Goal: Transaction & Acquisition: Purchase product/service

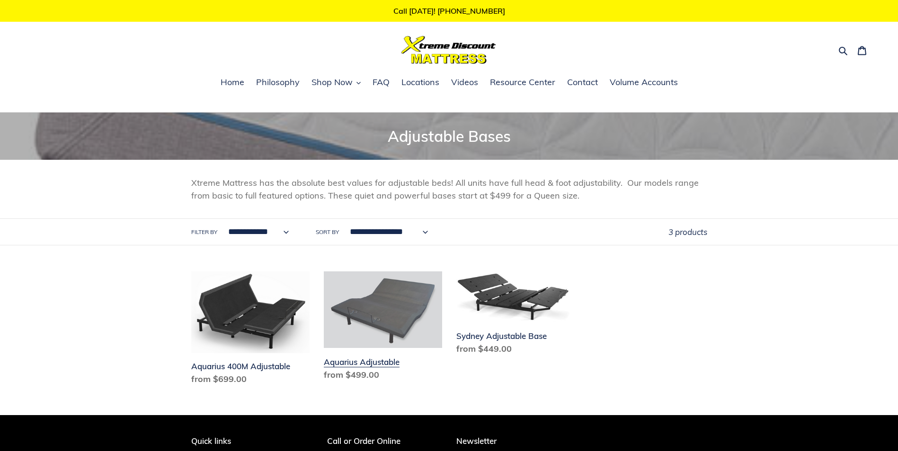
click at [406, 302] on link "Aquarius Adjustable" at bounding box center [383, 328] width 118 height 113
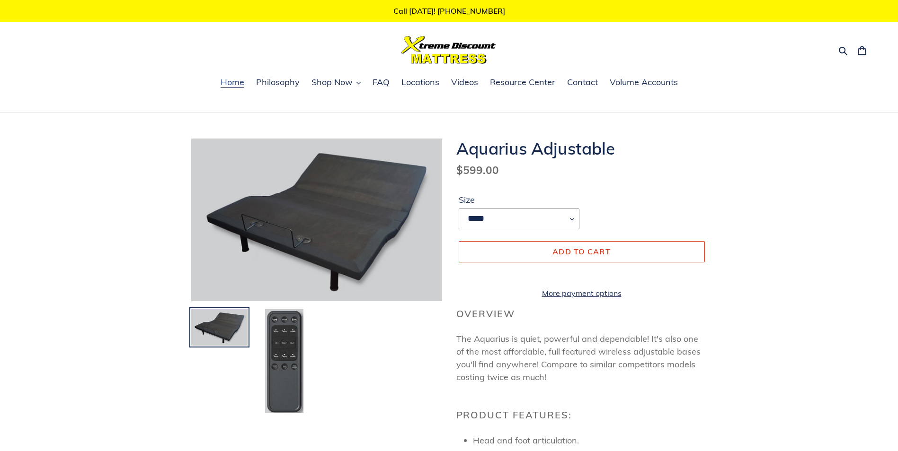
click at [236, 77] on link "Home" at bounding box center [232, 83] width 33 height 14
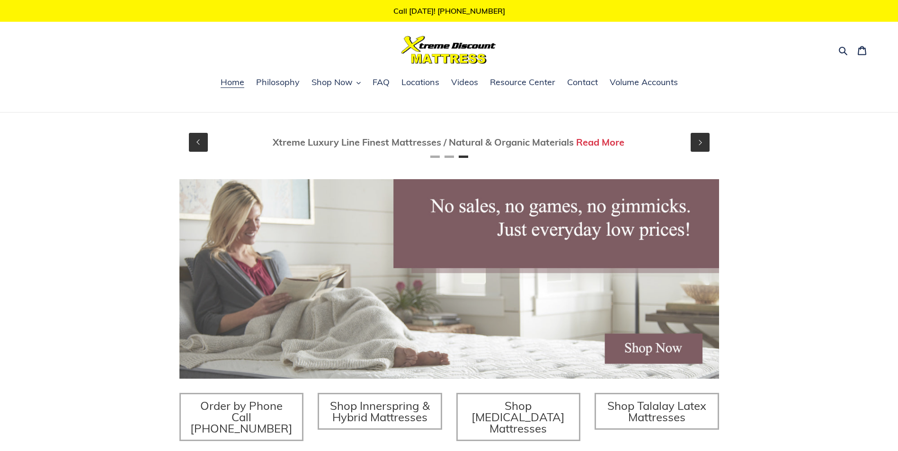
scroll to position [0, 1079]
click at [426, 83] on span "Locations" at bounding box center [420, 82] width 38 height 11
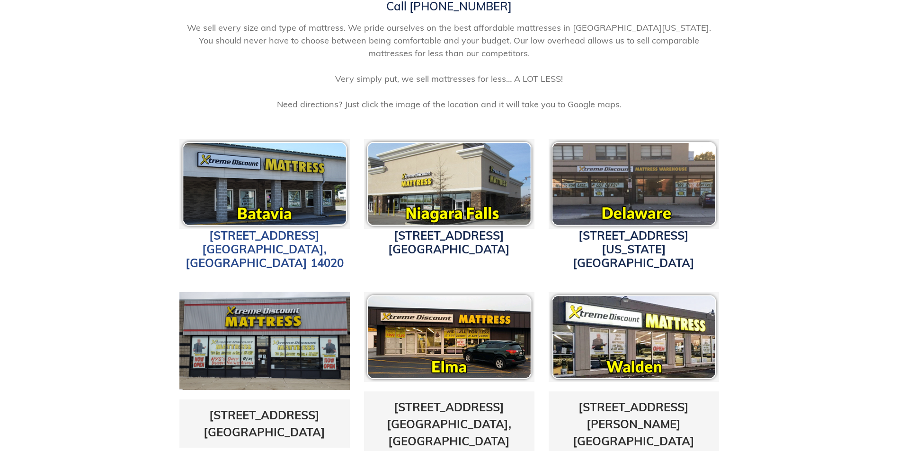
scroll to position [237, 0]
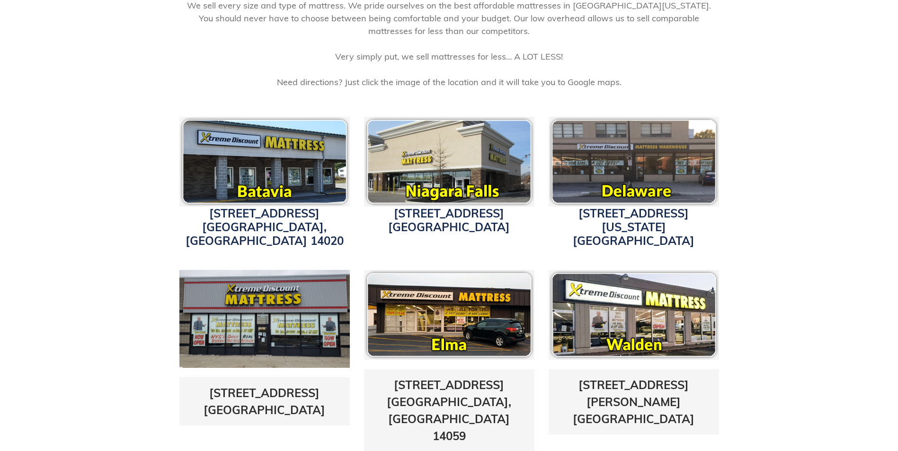
click at [240, 167] on img at bounding box center [264, 162] width 170 height 90
click at [263, 221] on link "4152 W. Main St. Batavia, NY 14020" at bounding box center [265, 227] width 158 height 42
click at [207, 152] on img at bounding box center [264, 162] width 170 height 90
click at [235, 153] on img at bounding box center [264, 162] width 170 height 90
click at [273, 148] on img at bounding box center [264, 162] width 170 height 90
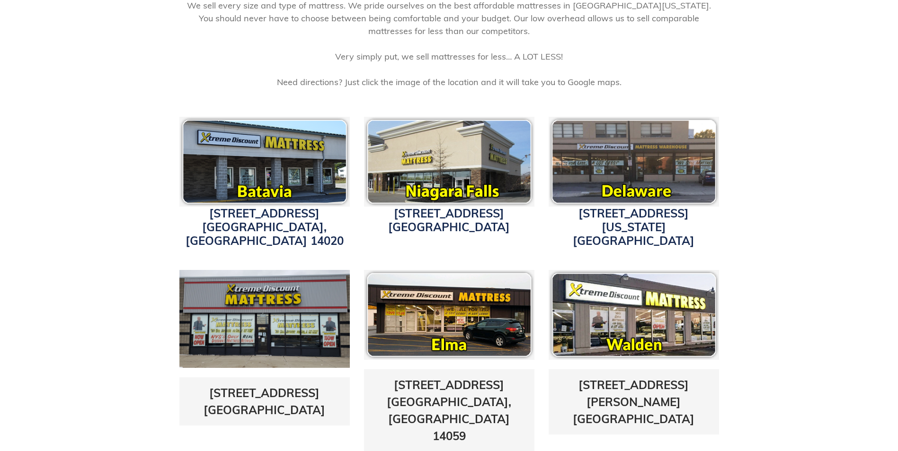
click at [276, 144] on img at bounding box center [264, 162] width 170 height 90
click at [281, 144] on img at bounding box center [264, 162] width 170 height 90
click at [262, 230] on link "4152 W. Main St. Batavia, NY 14020" at bounding box center [265, 227] width 158 height 42
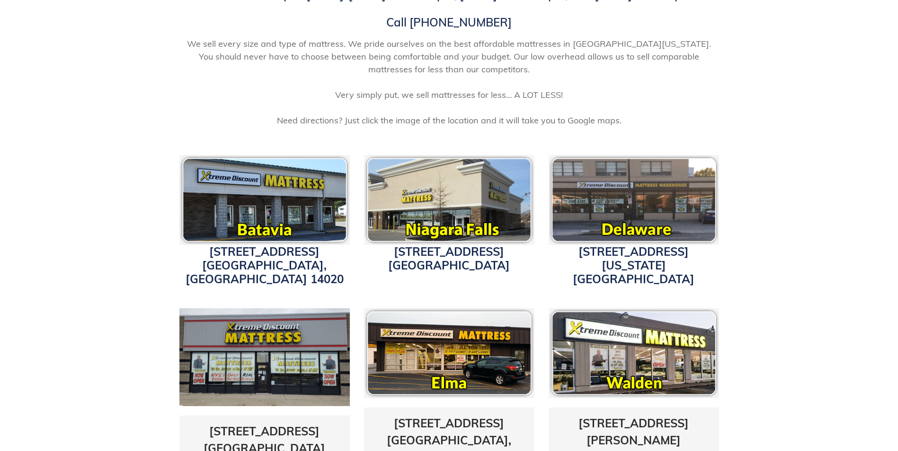
scroll to position [0, 0]
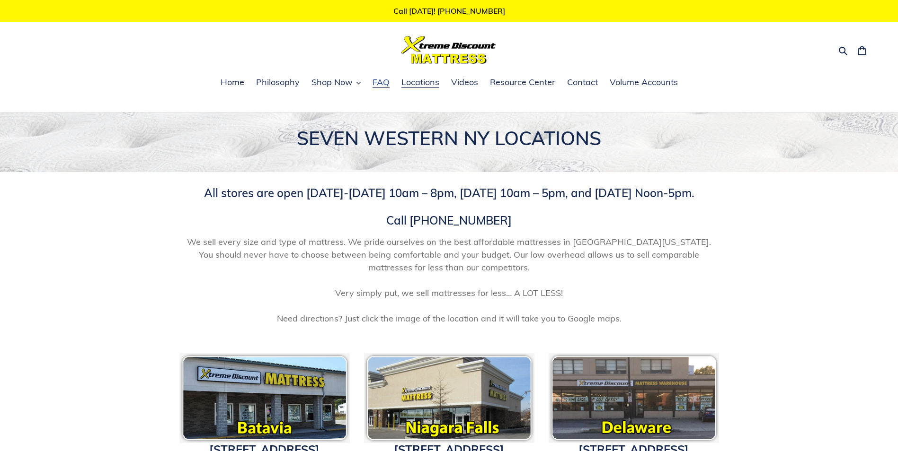
click at [380, 84] on span "FAQ" at bounding box center [380, 82] width 17 height 11
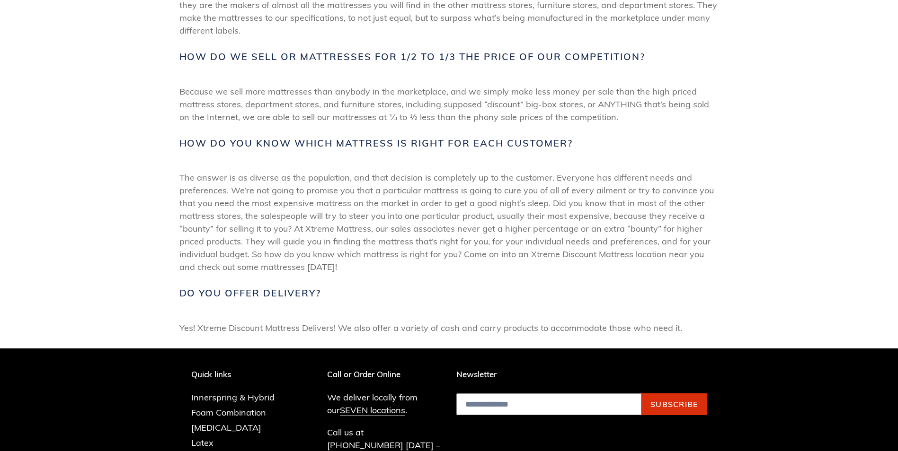
scroll to position [237, 0]
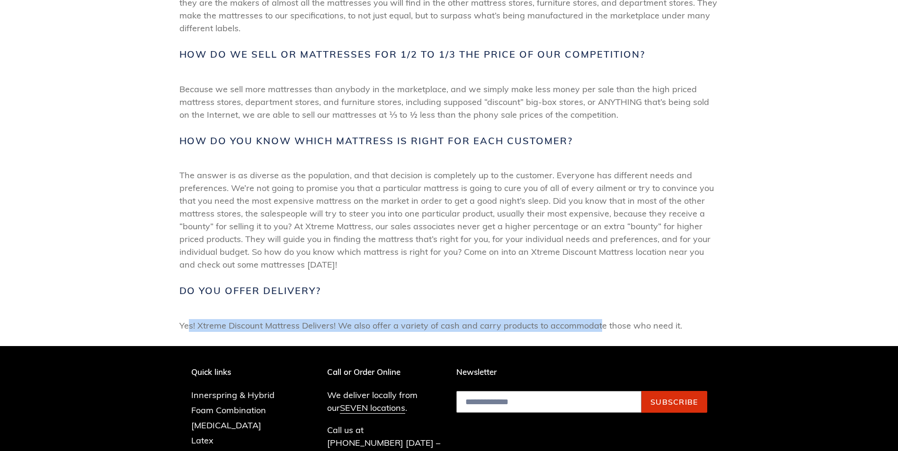
drag, startPoint x: 189, startPoint y: 340, endPoint x: 602, endPoint y: 321, distance: 413.1
click at [602, 321] on div "Who makes your mattresses? All of our mattress are MADE IN THE U.S.A.! We deal …" at bounding box center [449, 141] width 898 height 411
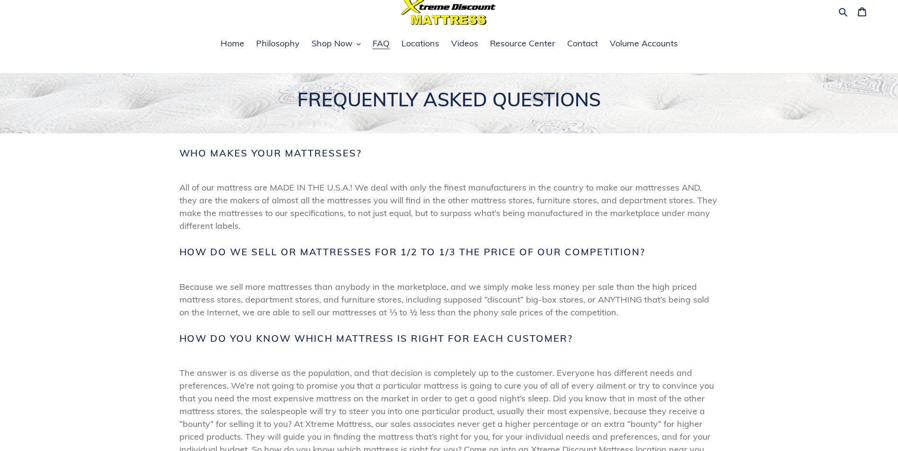
scroll to position [0, 0]
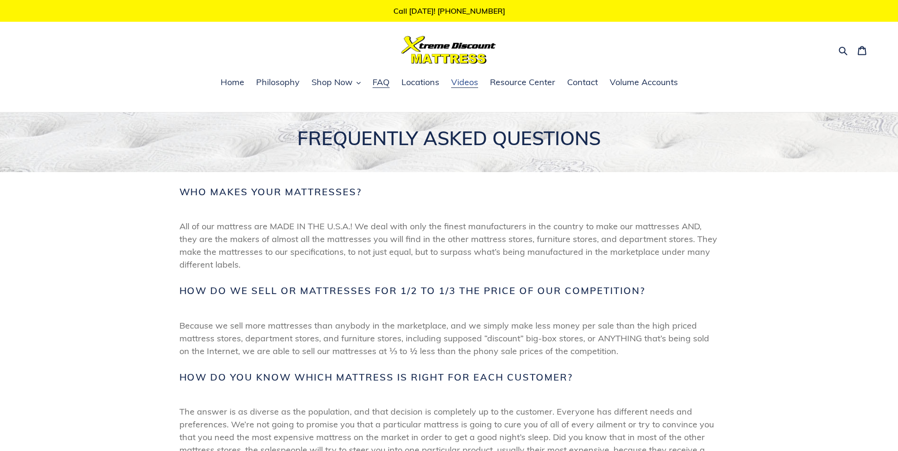
click at [471, 85] on span "Videos" at bounding box center [464, 82] width 27 height 11
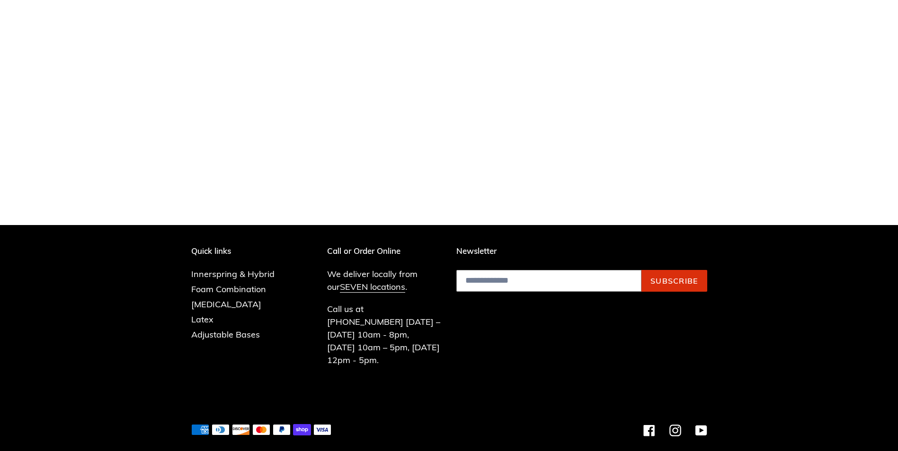
scroll to position [500, 0]
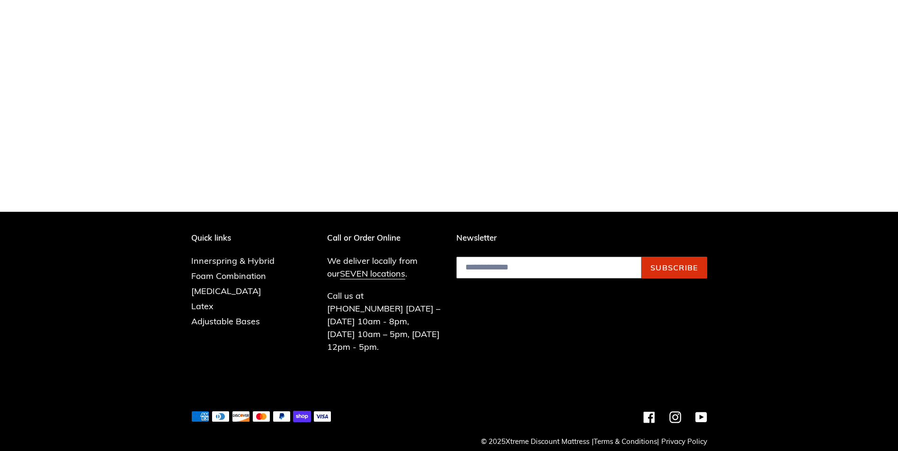
click at [305, 414] on icon at bounding box center [302, 416] width 12 height 5
click at [301, 411] on icon at bounding box center [302, 416] width 18 height 11
click at [298, 411] on icon at bounding box center [302, 416] width 18 height 11
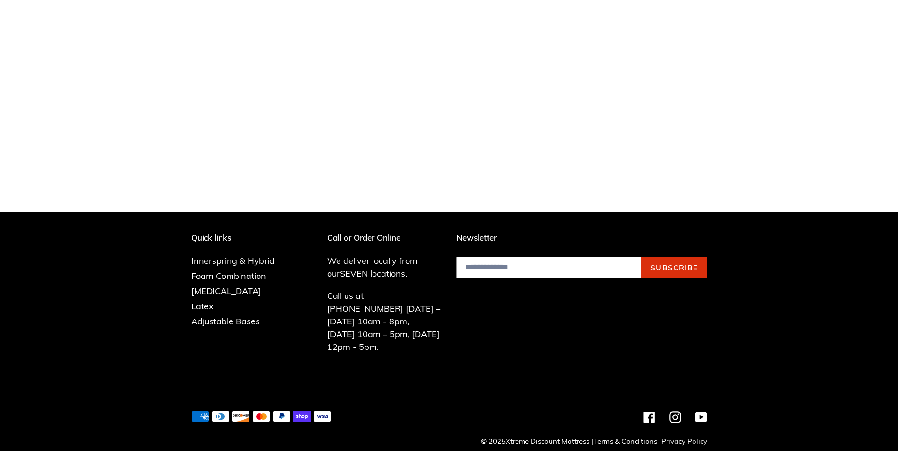
drag, startPoint x: 199, startPoint y: 406, endPoint x: 227, endPoint y: 406, distance: 27.4
click at [203, 411] on icon "American Express" at bounding box center [200, 416] width 18 height 11
click at [227, 412] on icon at bounding box center [220, 417] width 17 height 10
drag, startPoint x: 242, startPoint y: 406, endPoint x: 266, endPoint y: 406, distance: 23.7
click at [243, 412] on icon at bounding box center [240, 417] width 17 height 10
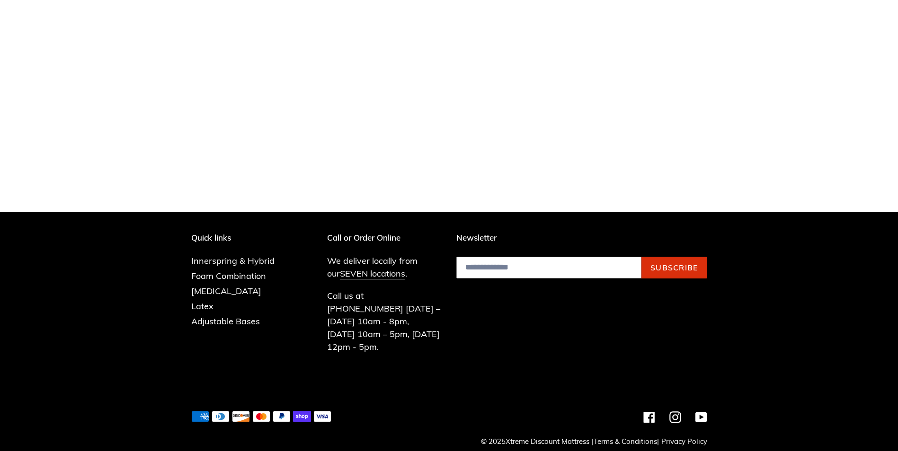
drag, startPoint x: 266, startPoint y: 406, endPoint x: 282, endPoint y: 406, distance: 15.6
click at [267, 412] on icon at bounding box center [261, 417] width 17 height 10
drag, startPoint x: 282, startPoint y: 406, endPoint x: 299, endPoint y: 406, distance: 17.0
click at [285, 411] on icon "PayPal" at bounding box center [282, 416] width 18 height 11
drag, startPoint x: 309, startPoint y: 406, endPoint x: 316, endPoint y: 402, distance: 7.6
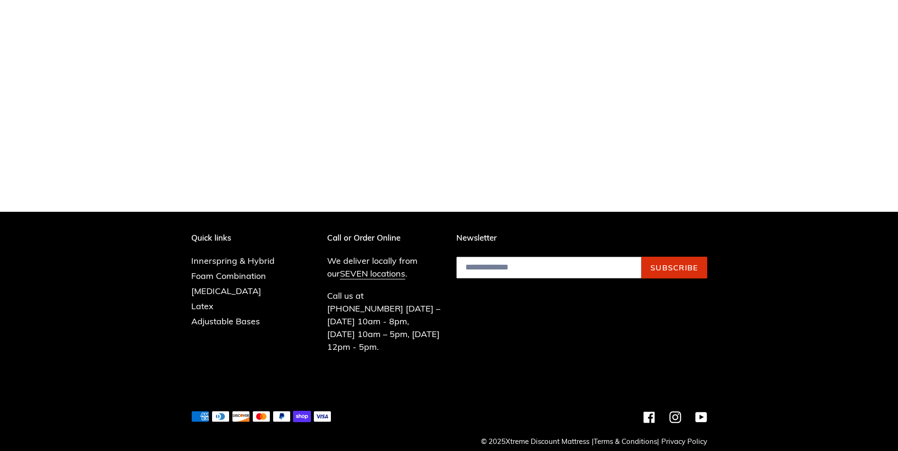
click at [310, 411] on icon at bounding box center [302, 416] width 18 height 11
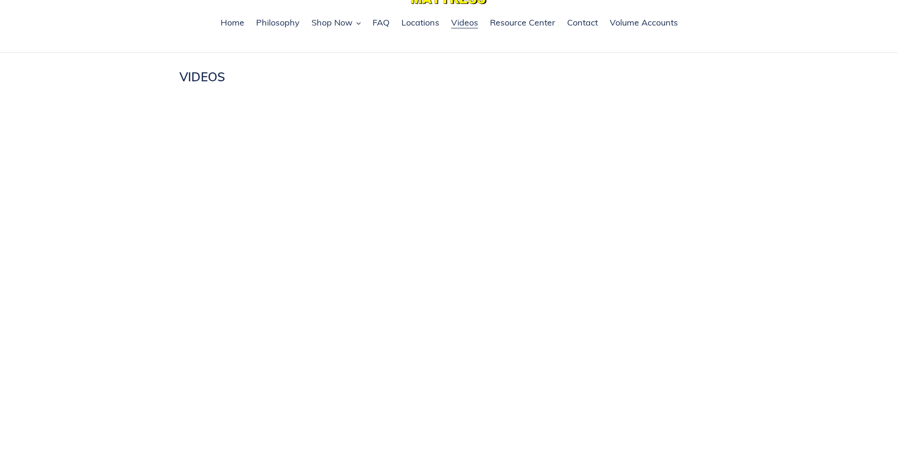
scroll to position [0, 0]
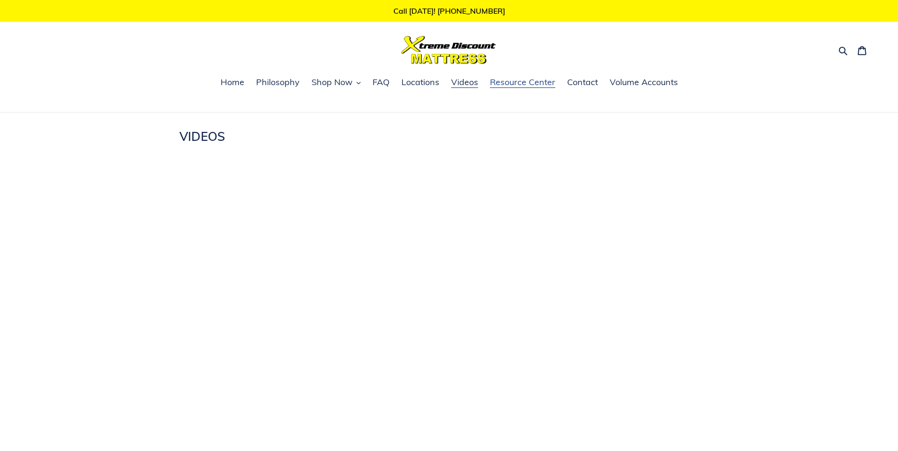
click at [524, 80] on span "Resource Center" at bounding box center [522, 82] width 65 height 11
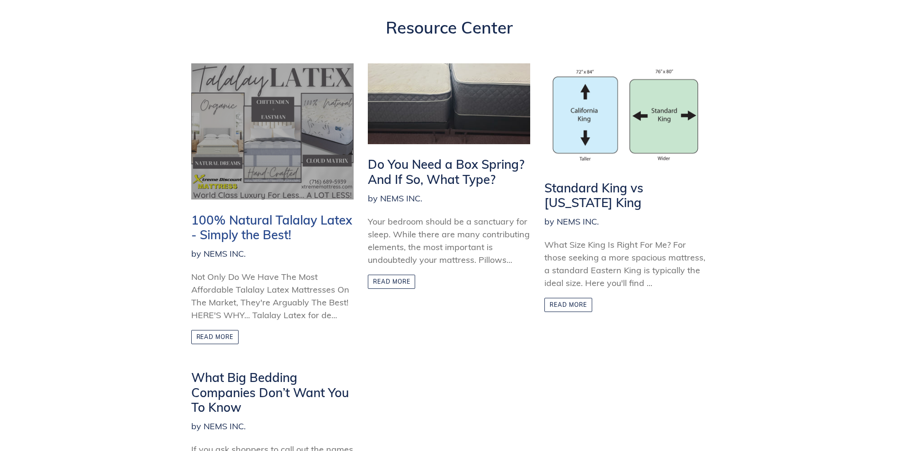
scroll to position [95, 0]
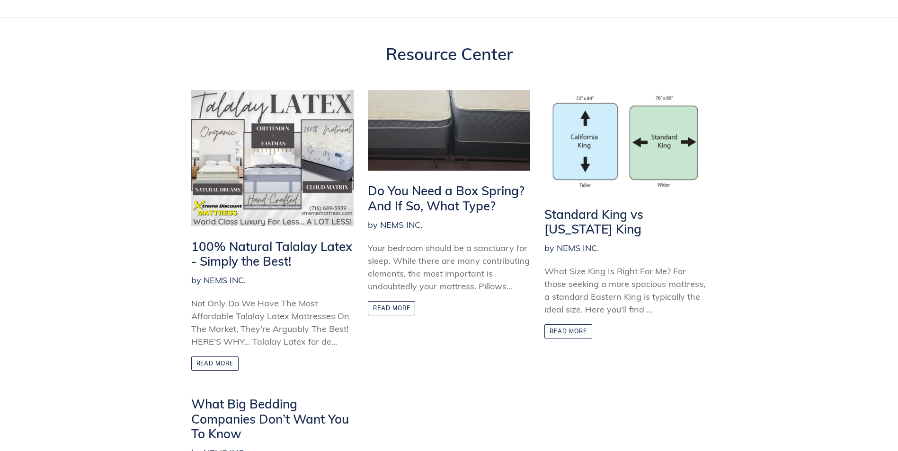
drag, startPoint x: 180, startPoint y: 315, endPoint x: 342, endPoint y: 345, distance: 164.6
click at [342, 345] on li "100% Natural Talalay Latex - Simply the Best! by NEMS INC. Not Only Do We Have …" at bounding box center [265, 243] width 177 height 307
drag, startPoint x: 342, startPoint y: 345, endPoint x: 233, endPoint y: 307, distance: 114.8
click at [233, 307] on div "Not Only Do We Have The Most Affordable Talalay Latex Mattresses On The Market,…" at bounding box center [272, 322] width 162 height 51
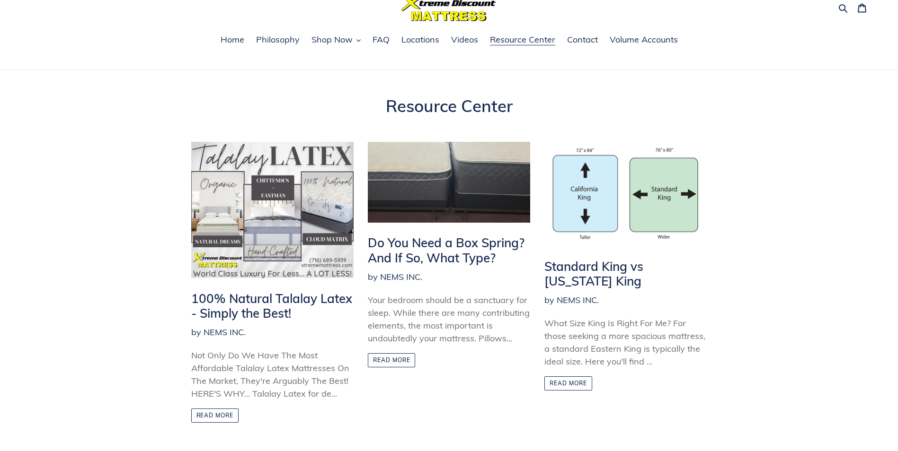
scroll to position [0, 0]
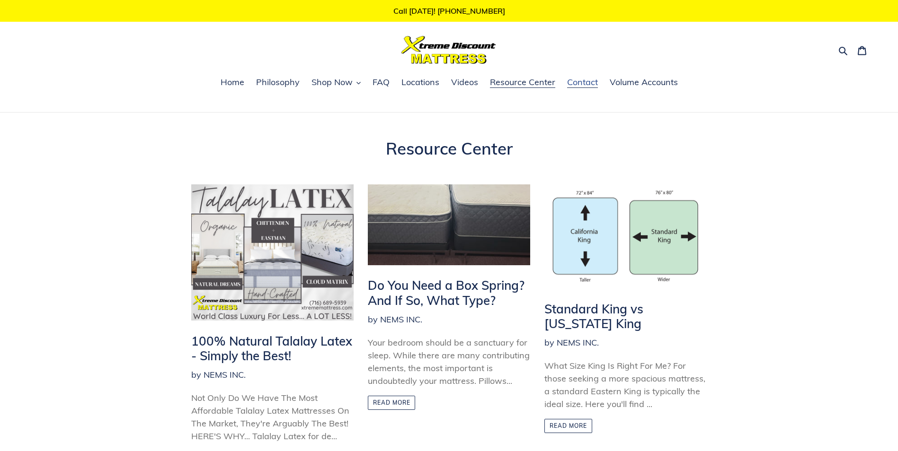
click at [596, 82] on link "Contact" at bounding box center [582, 83] width 40 height 14
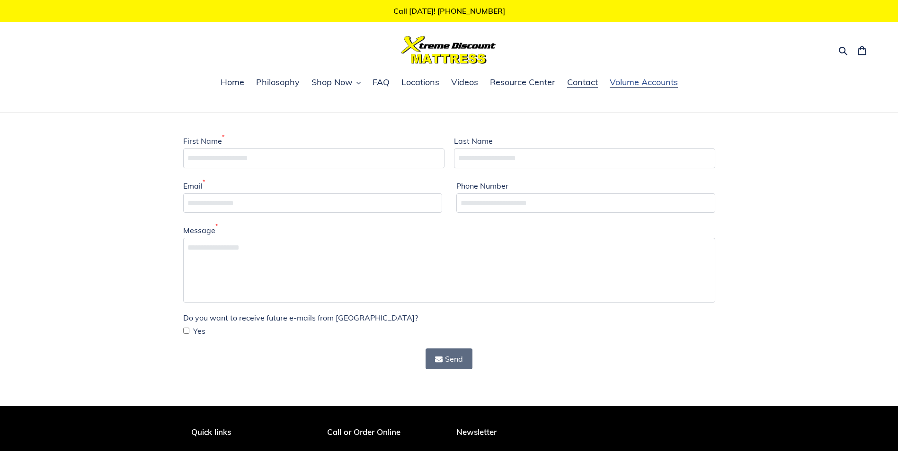
click at [624, 87] on span "Volume Accounts" at bounding box center [644, 82] width 68 height 11
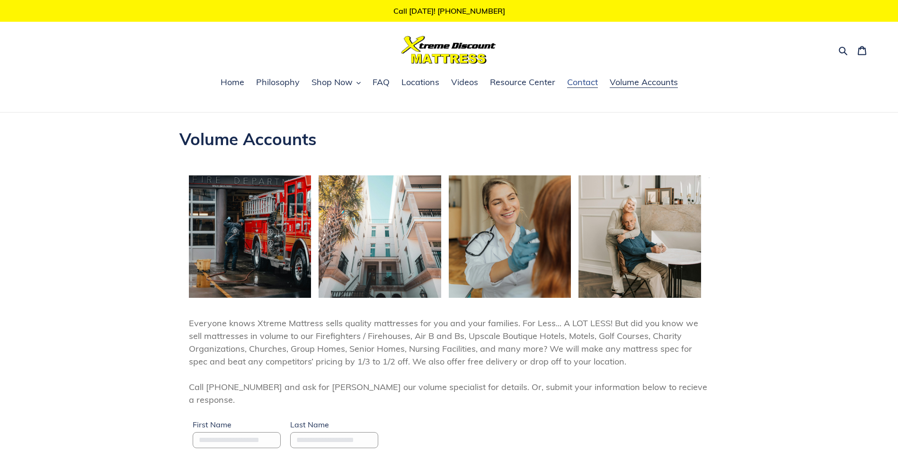
click at [593, 90] on link "Contact" at bounding box center [582, 83] width 40 height 14
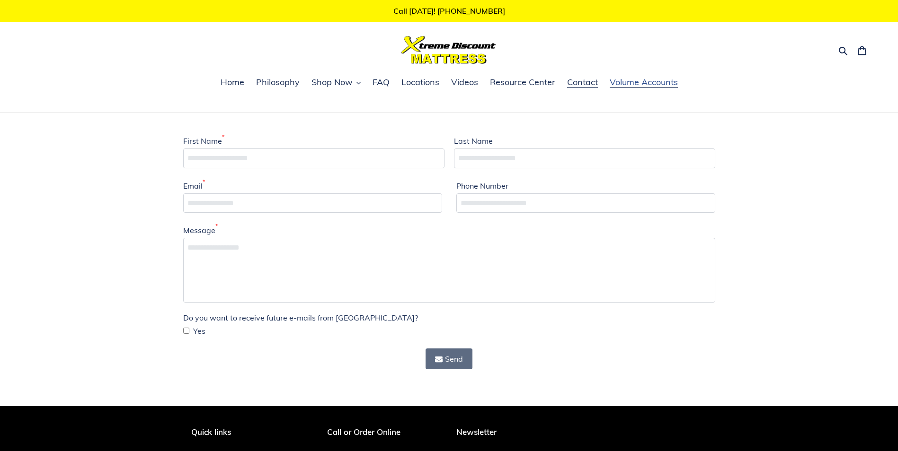
click at [636, 80] on span "Volume Accounts" at bounding box center [644, 82] width 68 height 11
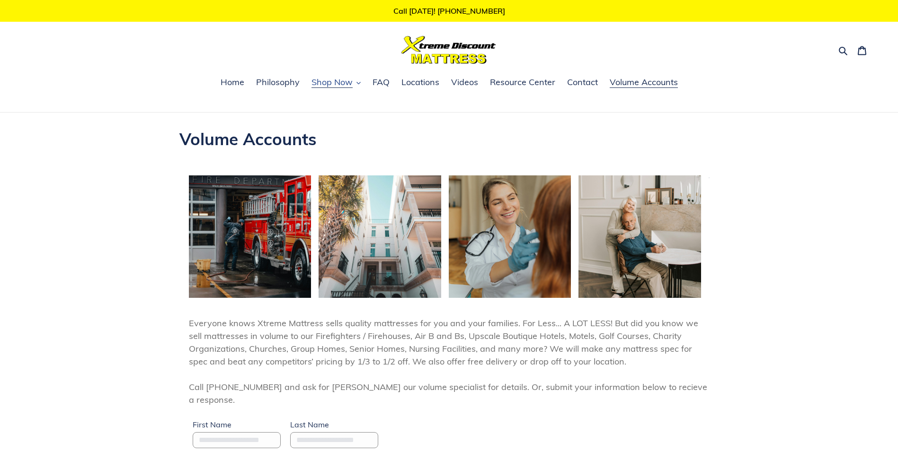
click at [347, 82] on span "Shop Now" at bounding box center [331, 82] width 41 height 11
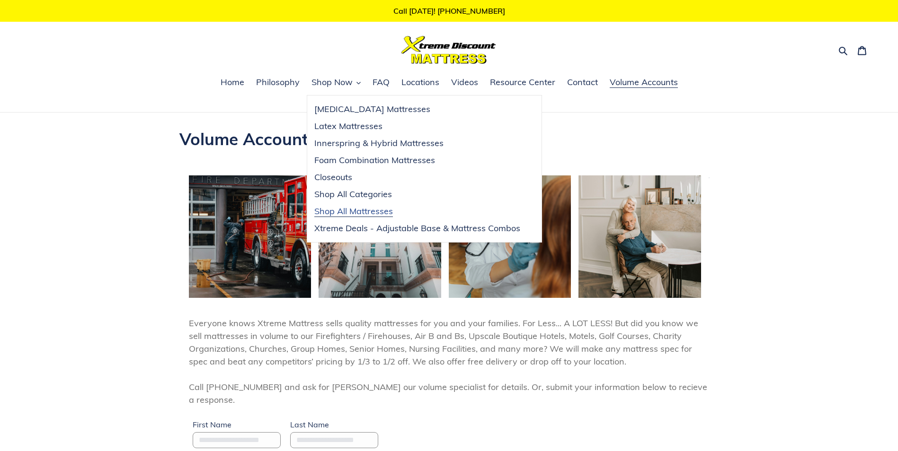
click at [377, 212] on span "Shop All Mattresses" at bounding box center [353, 211] width 79 height 11
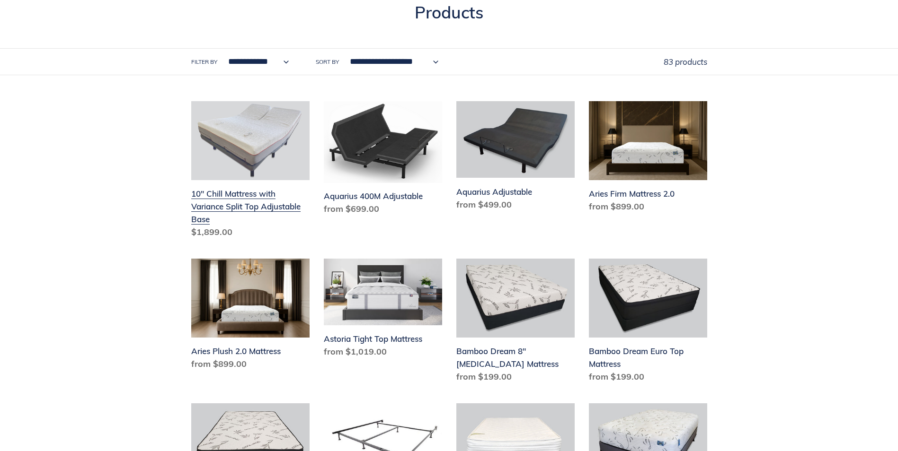
scroll to position [142, 0]
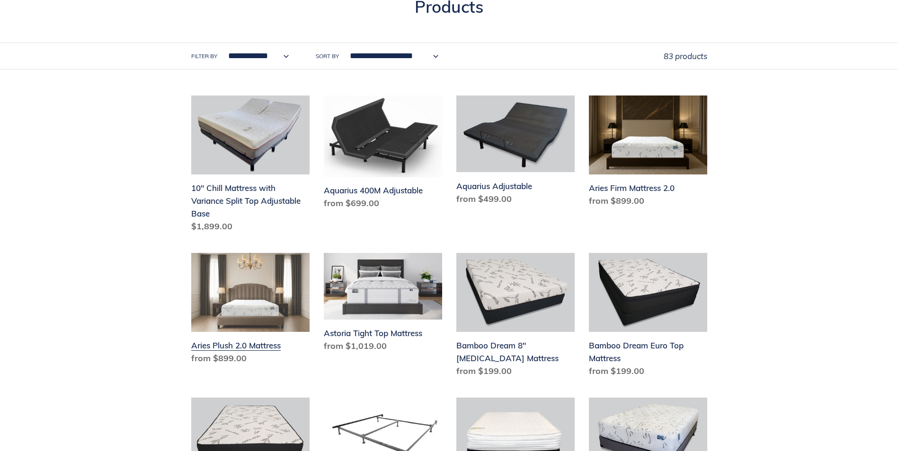
click at [253, 339] on link "Aries Plush 2.0 Mattress" at bounding box center [250, 310] width 118 height 115
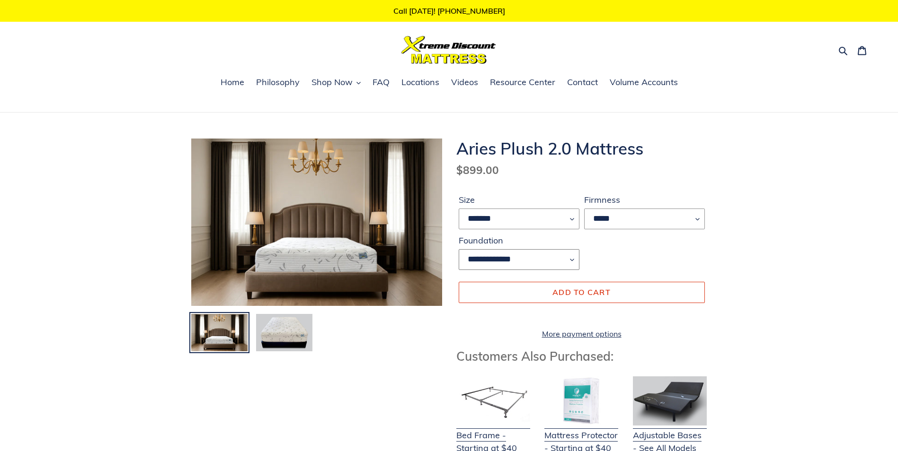
click at [505, 257] on select "**********" at bounding box center [519, 259] width 121 height 21
drag, startPoint x: 296, startPoint y: 337, endPoint x: 303, endPoint y: 341, distance: 7.6
click at [296, 337] on img at bounding box center [284, 333] width 58 height 40
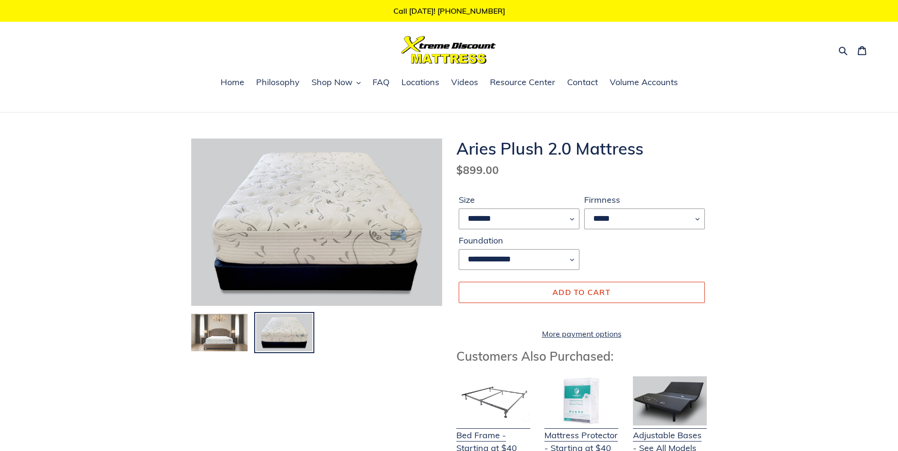
click at [227, 339] on img at bounding box center [219, 333] width 58 height 40
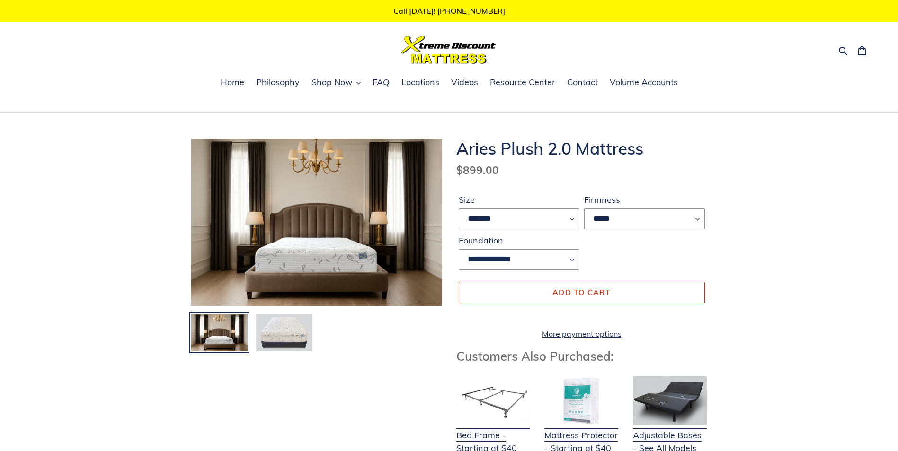
click at [291, 331] on img at bounding box center [284, 333] width 58 height 40
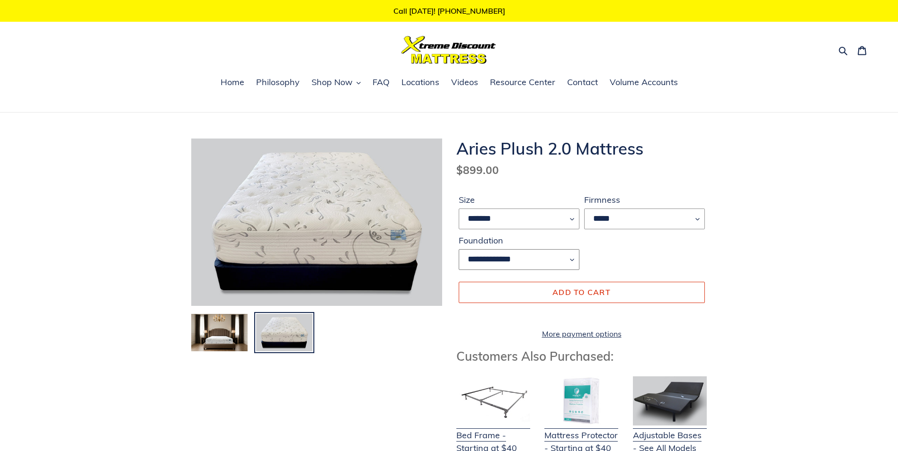
click at [505, 261] on select "**********" at bounding box center [519, 259] width 121 height 21
click at [230, 88] on span "Home" at bounding box center [233, 82] width 24 height 11
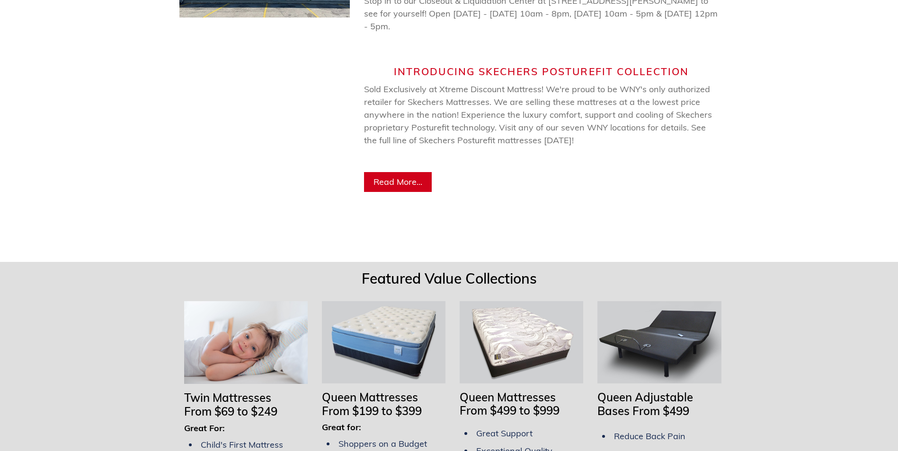
scroll to position [615, 0]
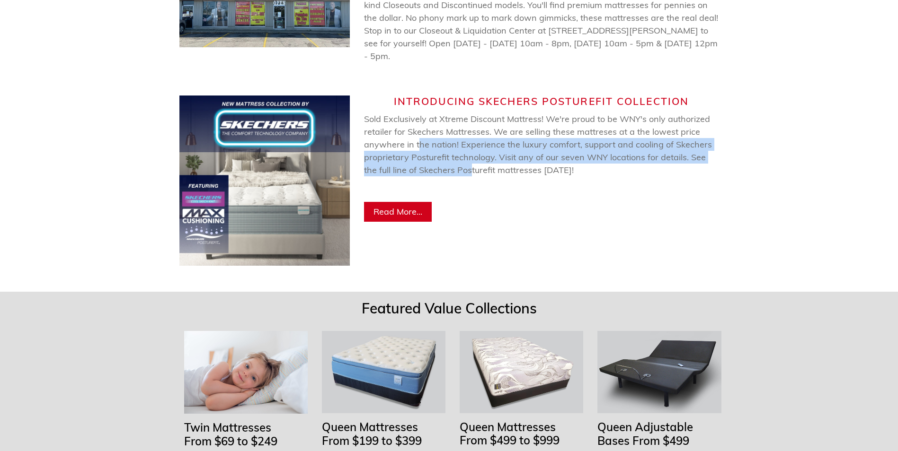
drag, startPoint x: 417, startPoint y: 136, endPoint x: 454, endPoint y: 159, distance: 43.7
click at [454, 159] on span "Sold Exclusively at Xtreme Discount Mattress! We're proud to be WNY's only auth…" at bounding box center [538, 158] width 348 height 88
drag, startPoint x: 454, startPoint y: 159, endPoint x: 447, endPoint y: 159, distance: 7.6
click at [433, 162] on span "Sold Exclusively at Xtreme Discount Mattress! We're proud to be WNY's only auth…" at bounding box center [538, 158] width 348 height 88
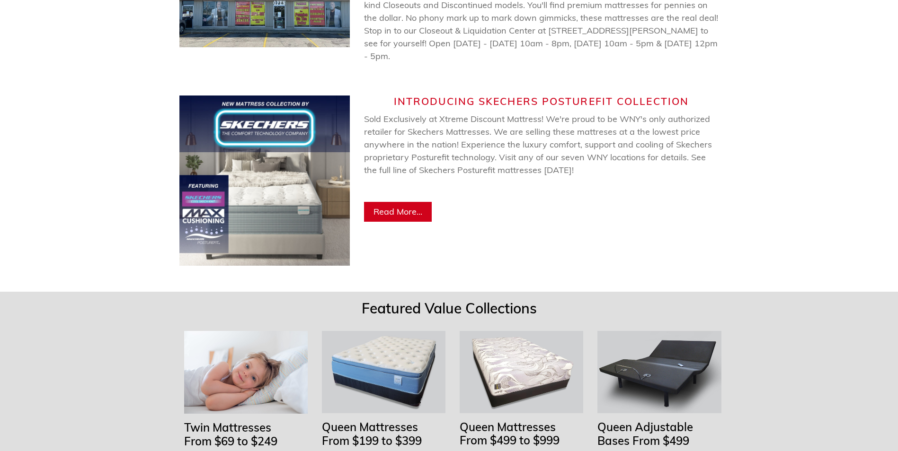
click at [497, 96] on span "Introducing Skechers Posturefit Collection" at bounding box center [541, 101] width 295 height 12
click at [394, 206] on span "Read More..." at bounding box center [397, 211] width 49 height 11
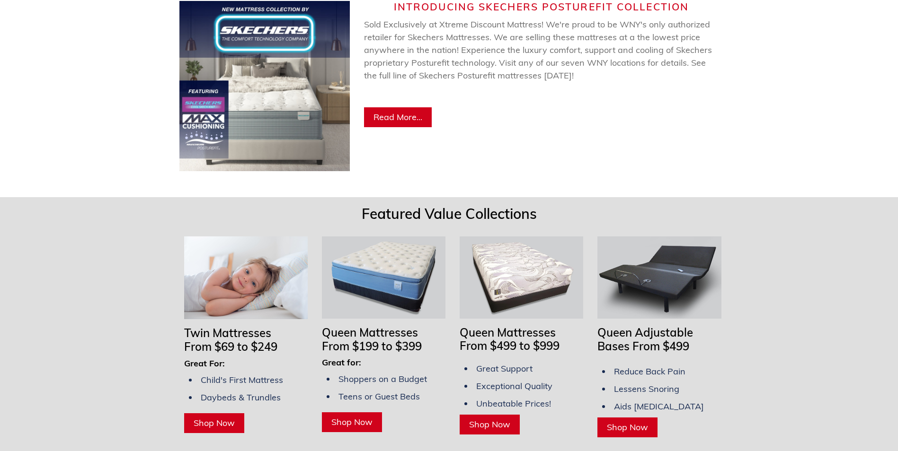
scroll to position [426, 0]
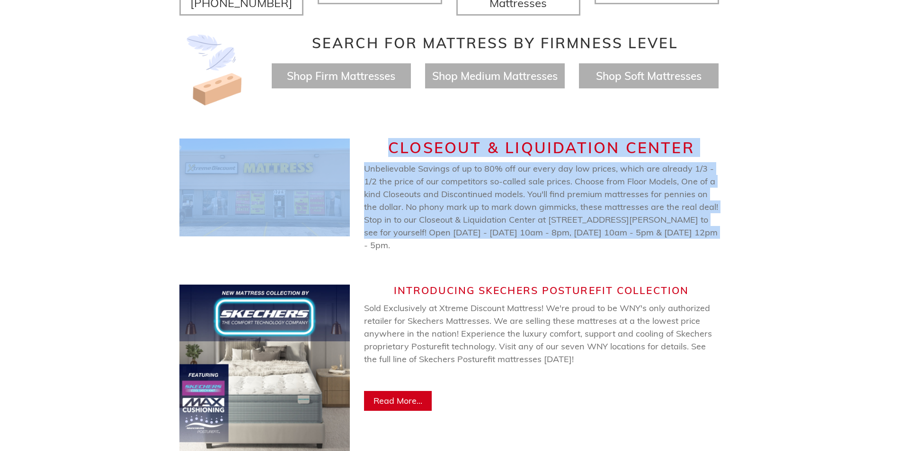
drag, startPoint x: 140, startPoint y: 137, endPoint x: 706, endPoint y: 227, distance: 572.6
click at [706, 227] on div "CLOSEOUT & LIQUIDATION CENTER Unbelievable Savings of up to 80% off our every d…" at bounding box center [449, 195] width 898 height 146
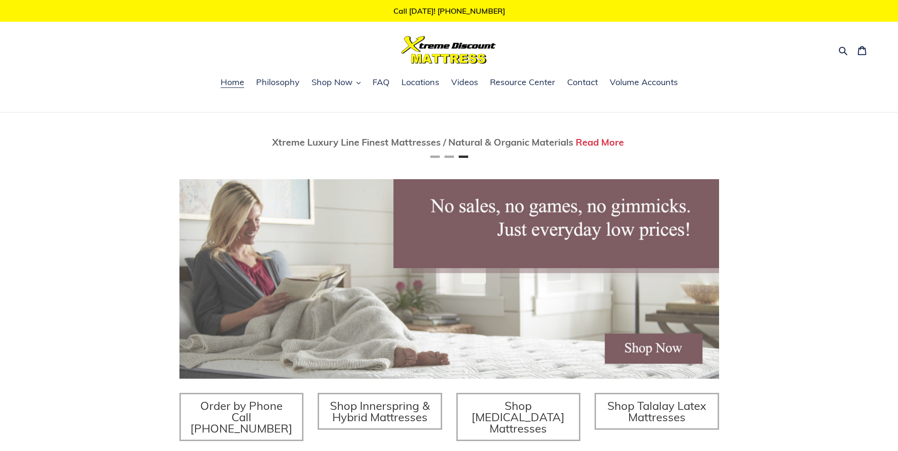
scroll to position [0, 0]
click at [357, 81] on icon "button" at bounding box center [358, 83] width 4 height 4
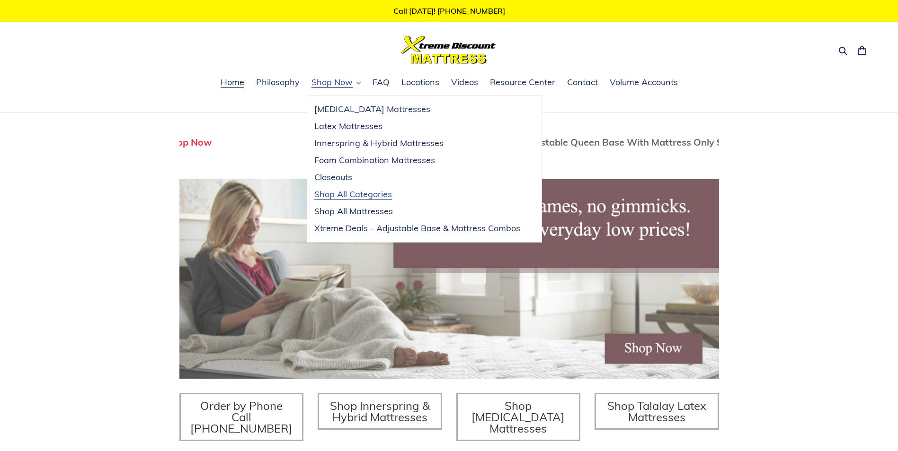
scroll to position [0, 540]
click at [345, 198] on span "Shop All Categories" at bounding box center [353, 194] width 78 height 11
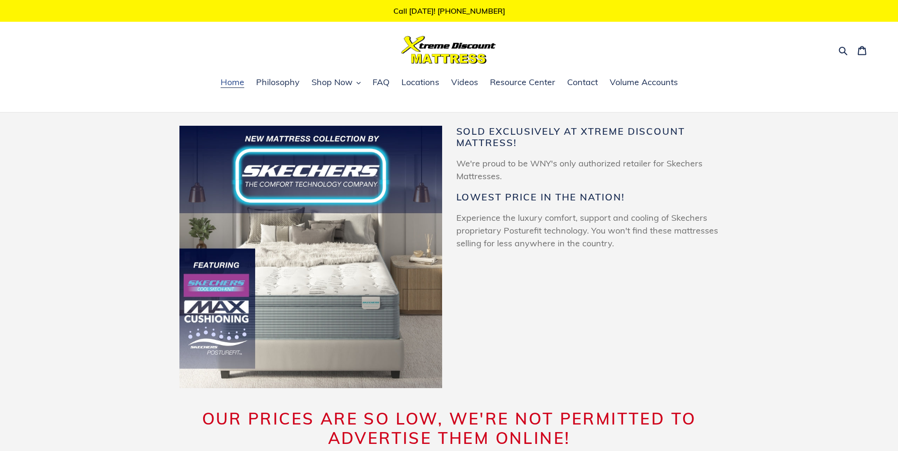
click at [219, 82] on link "Home" at bounding box center [232, 83] width 33 height 14
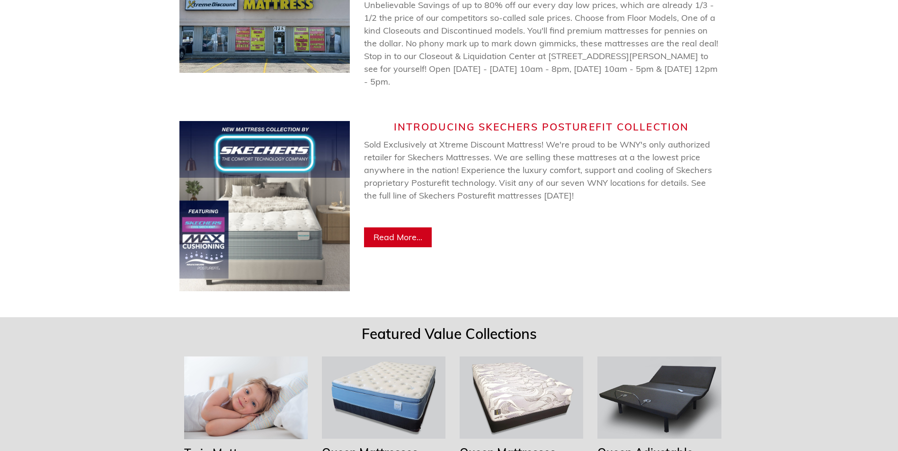
scroll to position [615, 0]
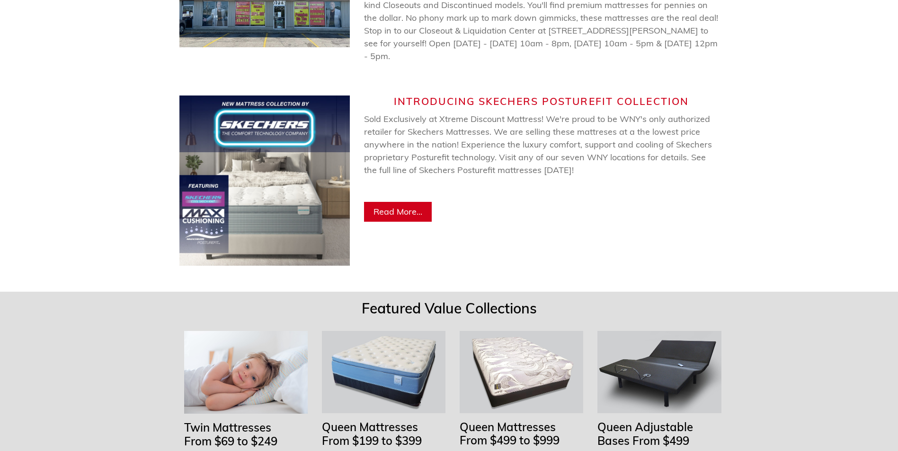
click at [408, 206] on span "Read More..." at bounding box center [397, 211] width 49 height 11
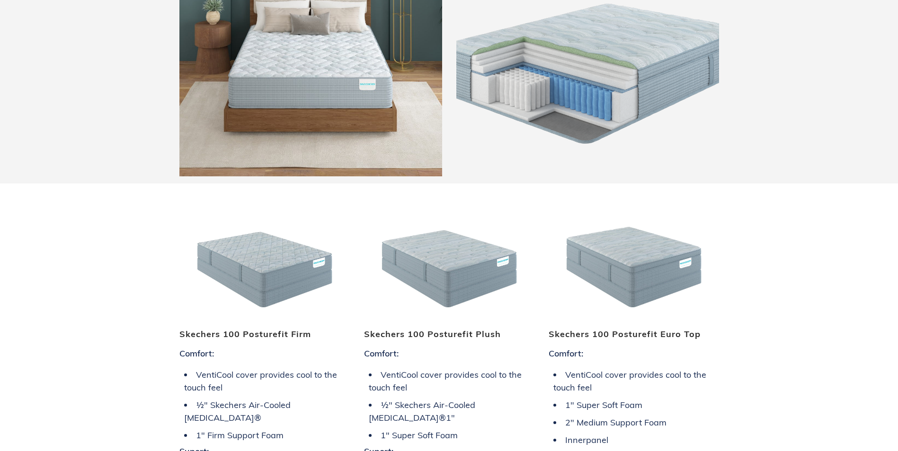
scroll to position [615, 0]
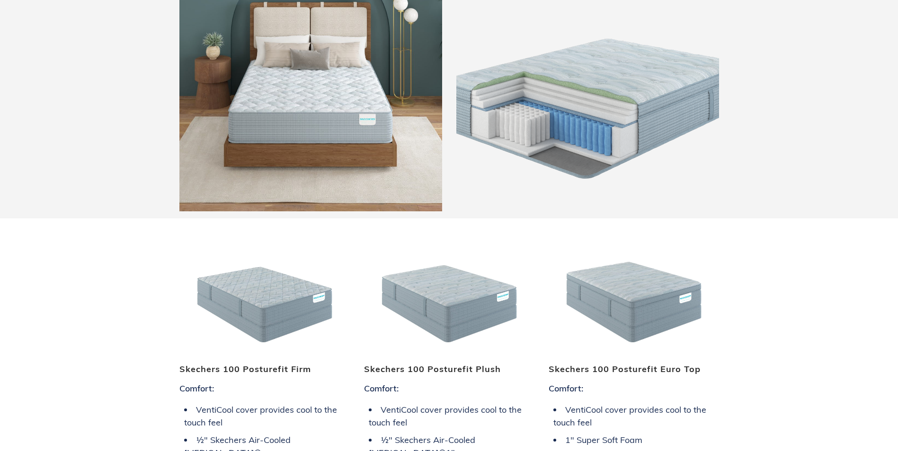
click at [210, 112] on img at bounding box center [310, 80] width 263 height 263
click at [264, 301] on img at bounding box center [264, 294] width 170 height 128
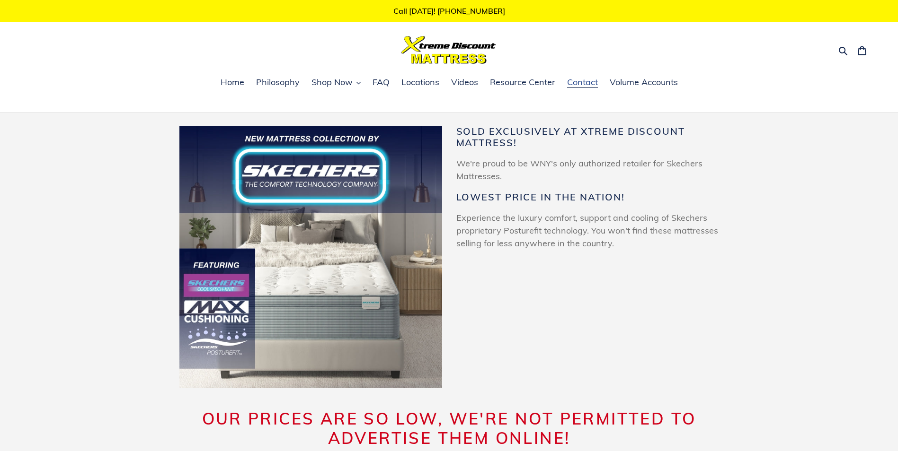
click at [579, 83] on span "Contact" at bounding box center [582, 82] width 31 height 11
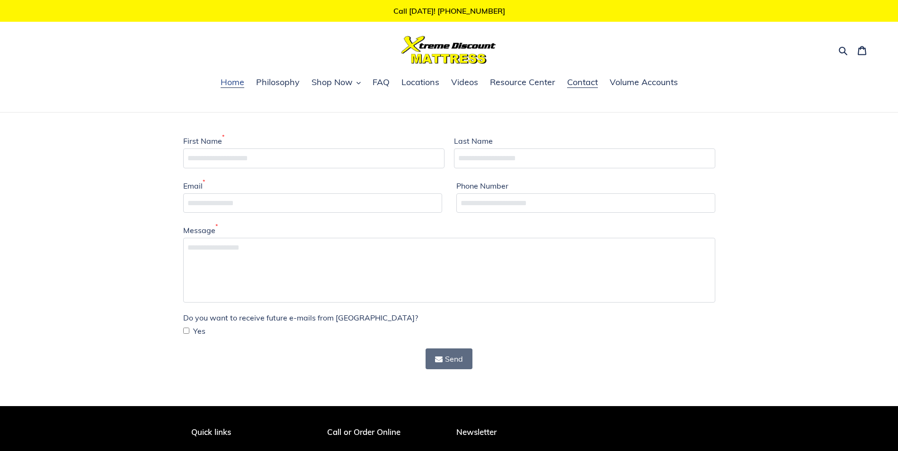
click at [235, 82] on span "Home" at bounding box center [233, 82] width 24 height 11
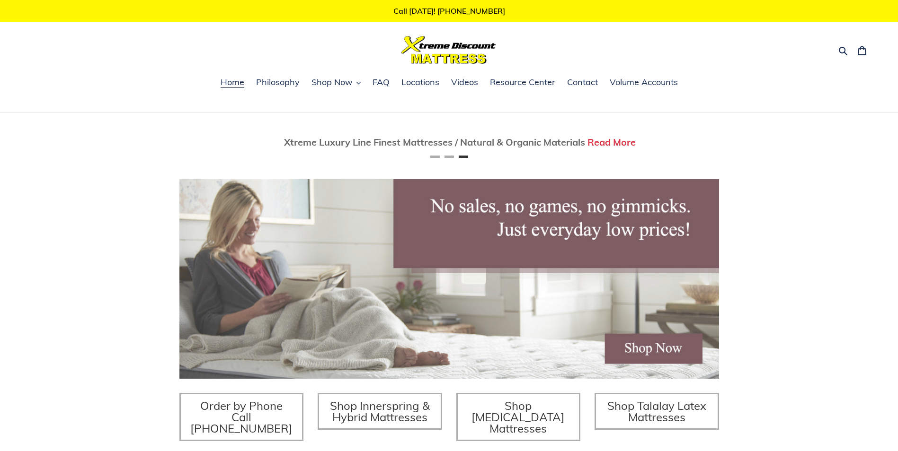
scroll to position [0, 1079]
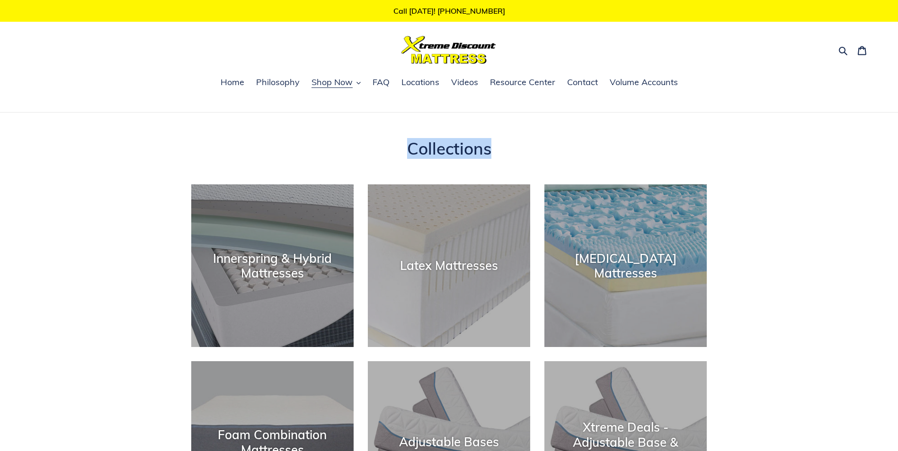
drag, startPoint x: 403, startPoint y: 146, endPoint x: 505, endPoint y: 150, distance: 102.7
click at [505, 150] on h1 "Collections" at bounding box center [449, 149] width 516 height 20
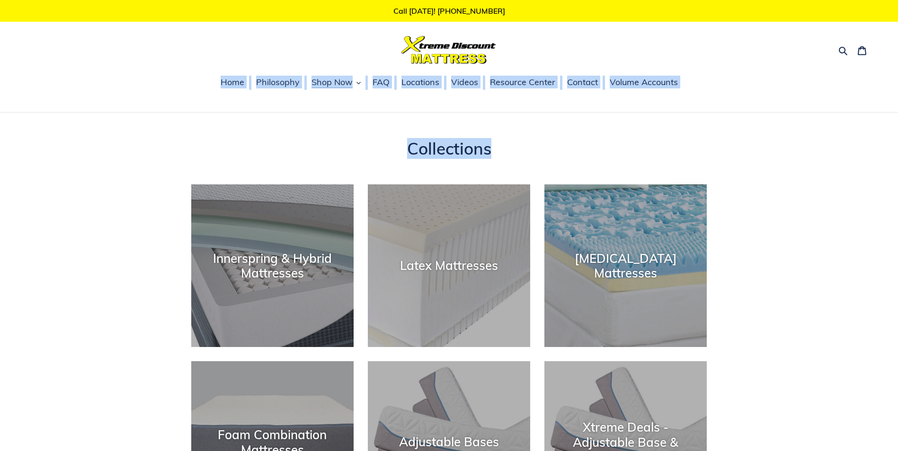
drag, startPoint x: 210, startPoint y: 82, endPoint x: 696, endPoint y: 113, distance: 487.5
click at [532, 152] on h1 "Collections" at bounding box center [449, 149] width 516 height 20
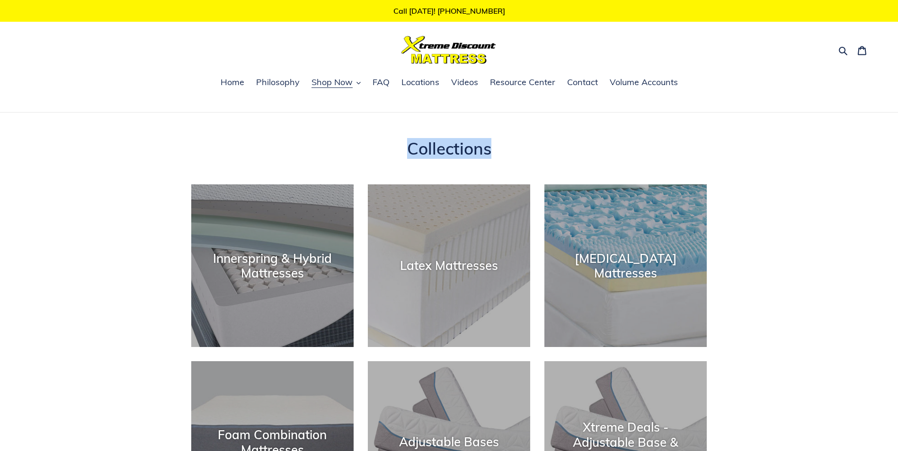
drag, startPoint x: 512, startPoint y: 149, endPoint x: 382, endPoint y: 157, distance: 129.9
click at [382, 157] on h1 "Collections" at bounding box center [449, 149] width 516 height 20
click at [102, 168] on div "Collections Innerspring & Hybrid Mattresses Latex Mattresses Memory Foam Mattre…" at bounding box center [449, 427] width 898 height 576
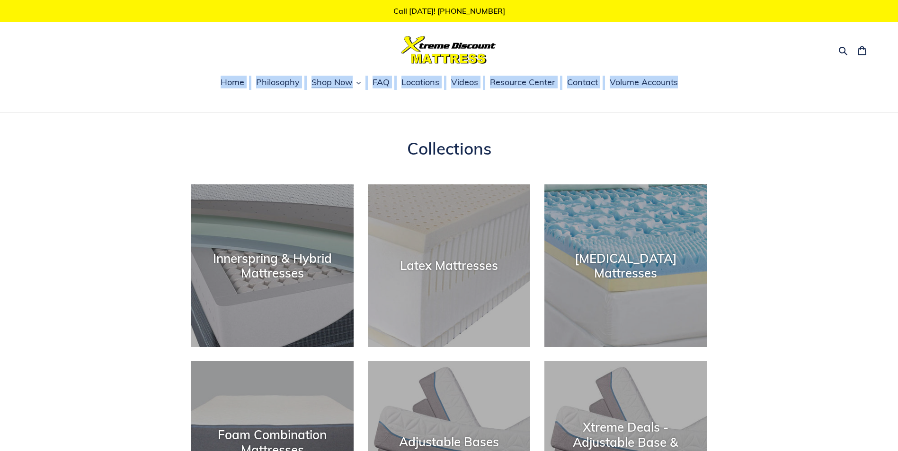
drag, startPoint x: 206, startPoint y: 88, endPoint x: 715, endPoint y: 85, distance: 508.8
click at [715, 85] on ul "Home Philosophy Shop Now Memory Foam Mattresses Latex Mattresses Innerspring & …" at bounding box center [449, 88] width 898 height 25
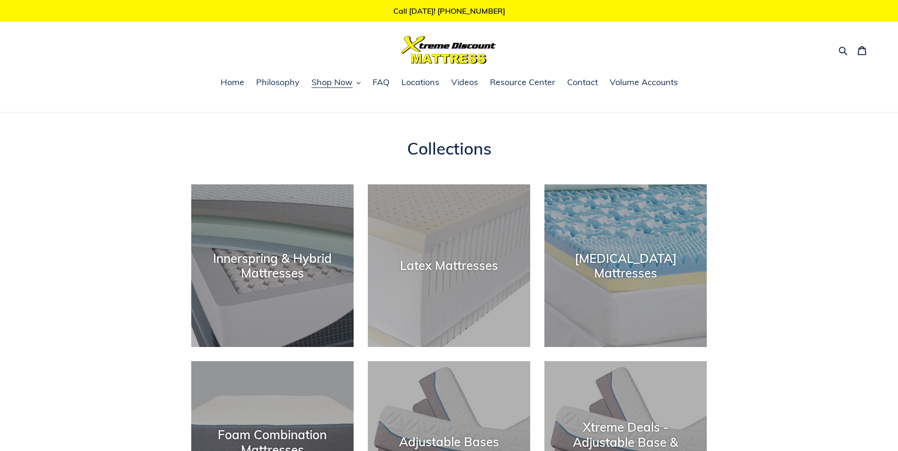
click at [106, 143] on div "Collections Innerspring & Hybrid Mattresses Latex Mattresses Memory Foam Mattre…" at bounding box center [449, 427] width 898 height 576
click at [358, 84] on icon "button" at bounding box center [358, 83] width 4 height 2
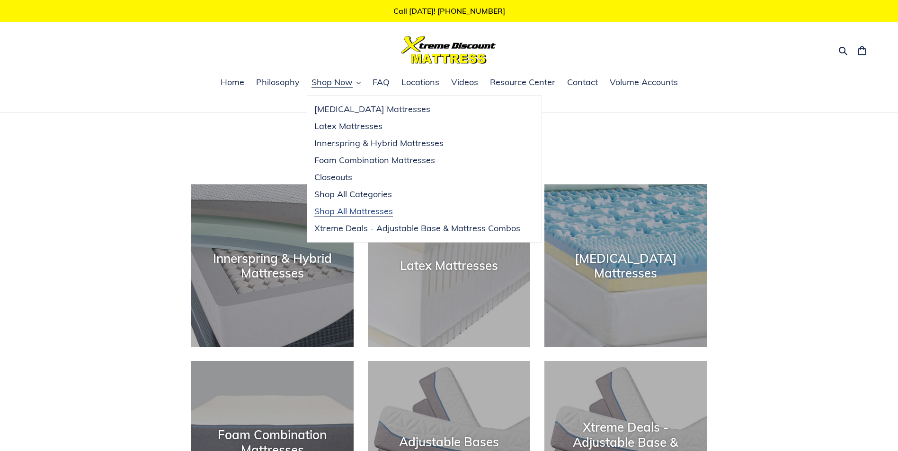
click at [354, 210] on span "Shop All Mattresses" at bounding box center [353, 211] width 79 height 11
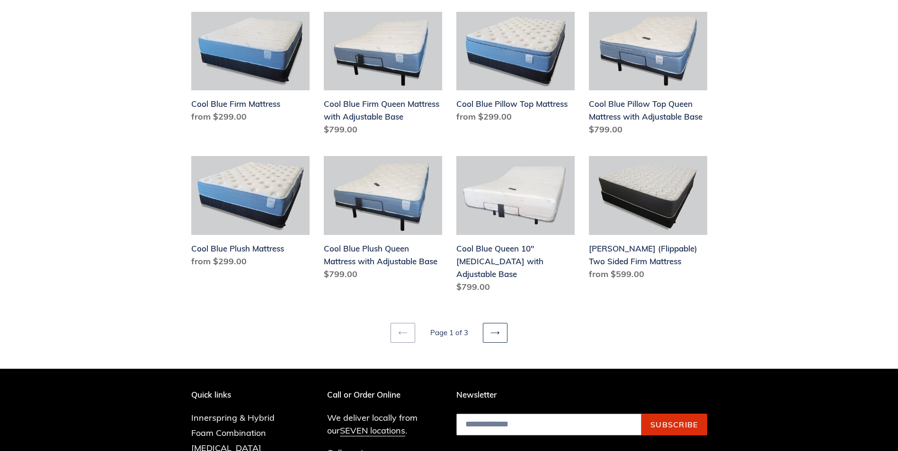
scroll to position [1136, 0]
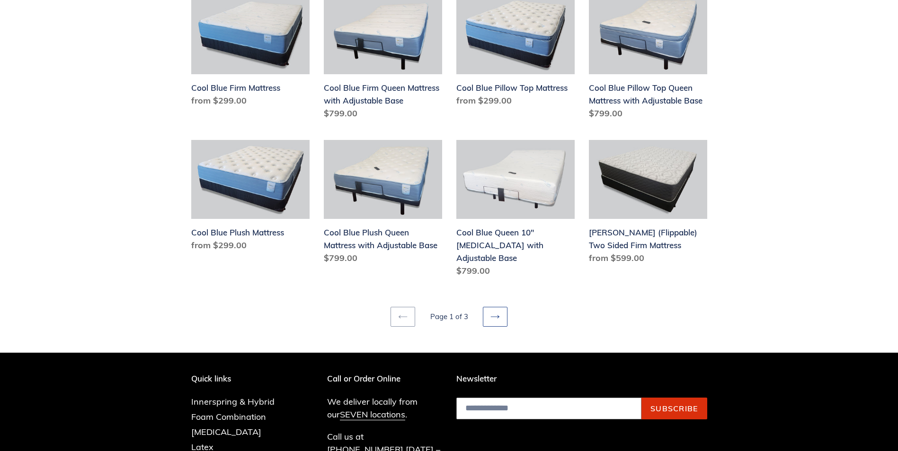
click at [501, 307] on link "Next page" at bounding box center [495, 317] width 25 height 20
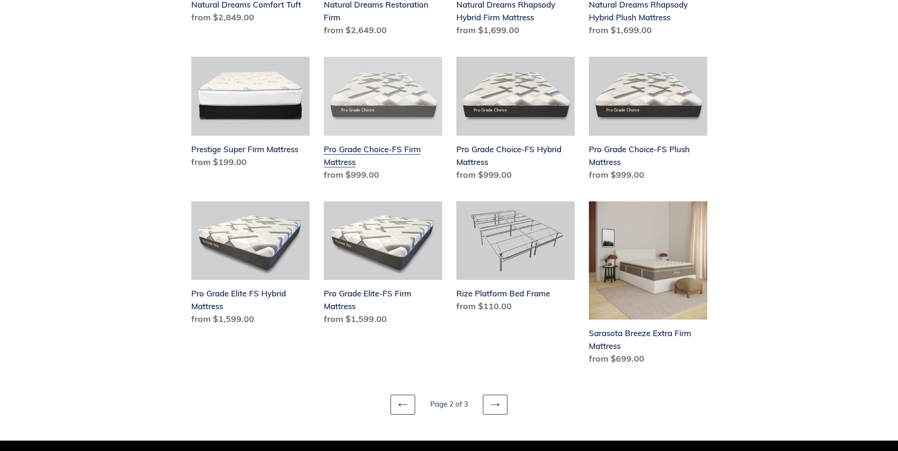
scroll to position [1088, 0]
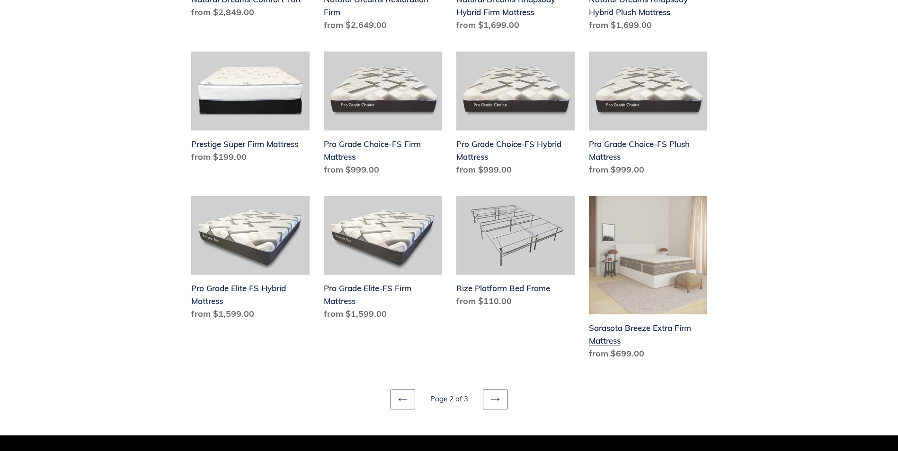
click at [630, 265] on link "Sarasota Breeze Extra Firm Mattress" at bounding box center [648, 280] width 118 height 168
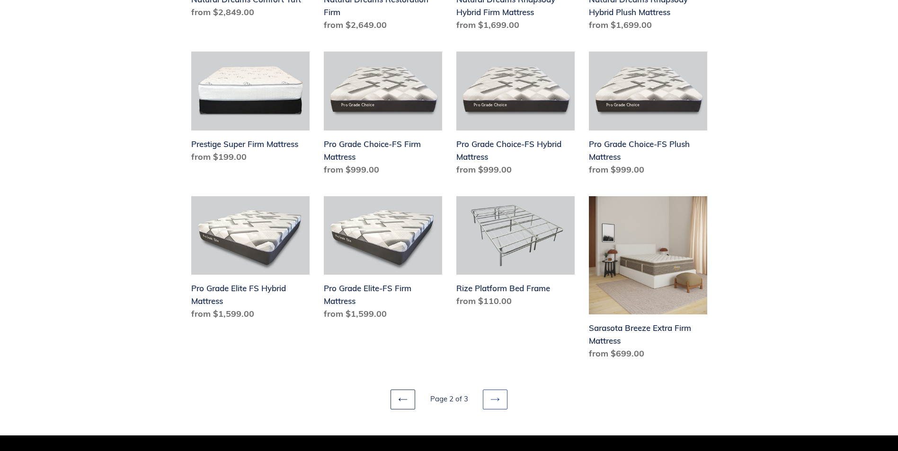
click at [493, 398] on icon at bounding box center [494, 399] width 9 height 9
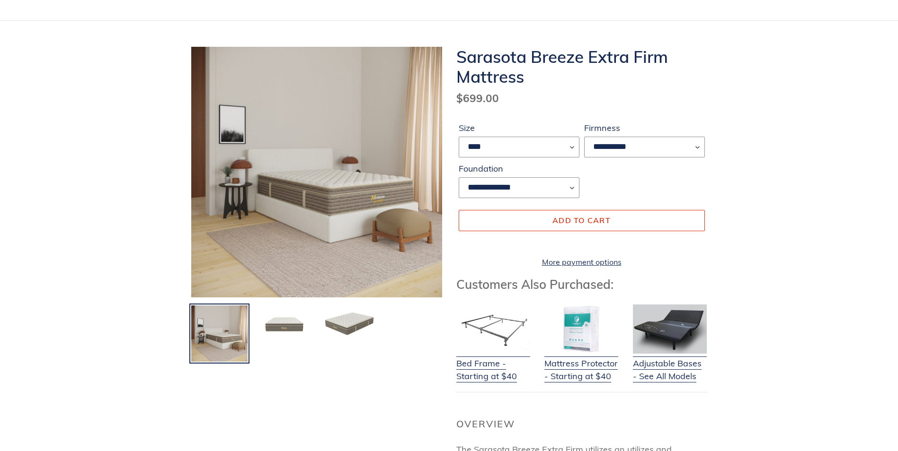
scroll to position [95, 0]
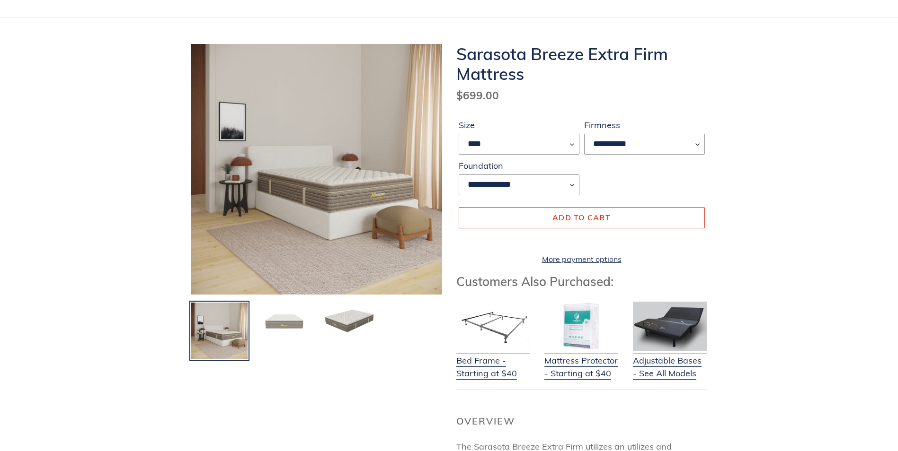
click at [288, 311] on img at bounding box center [284, 322] width 58 height 40
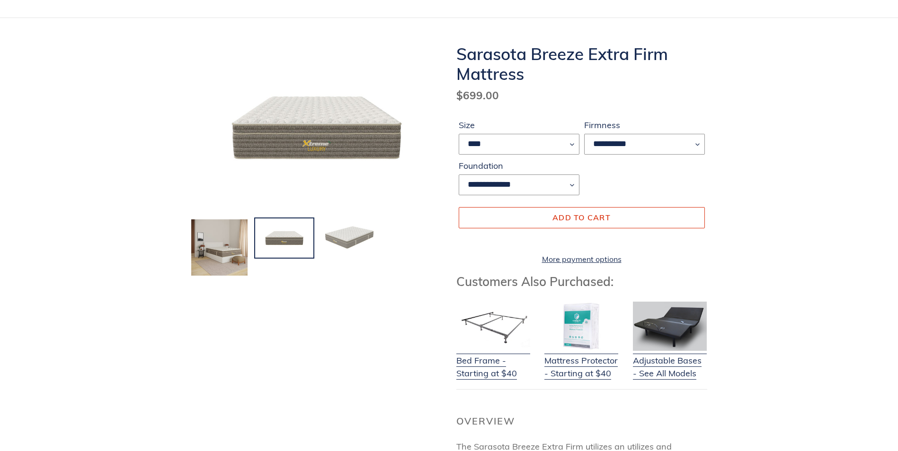
click at [330, 229] on img at bounding box center [349, 239] width 58 height 40
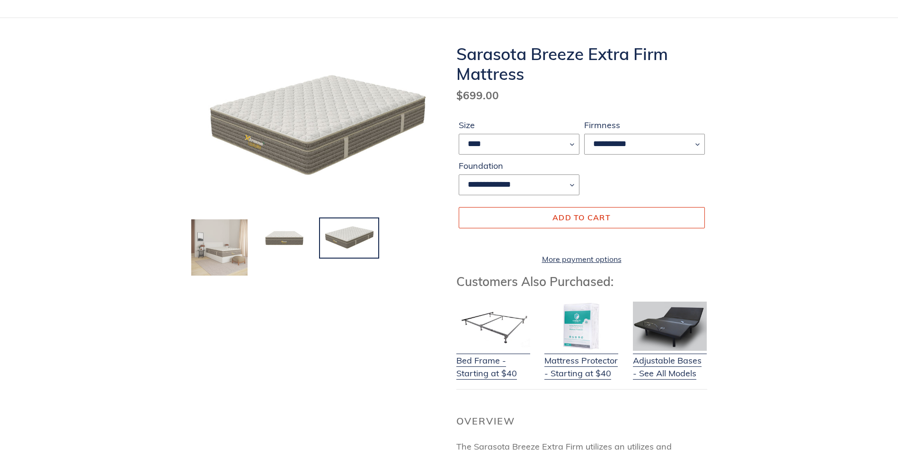
click at [236, 225] on img at bounding box center [219, 248] width 58 height 58
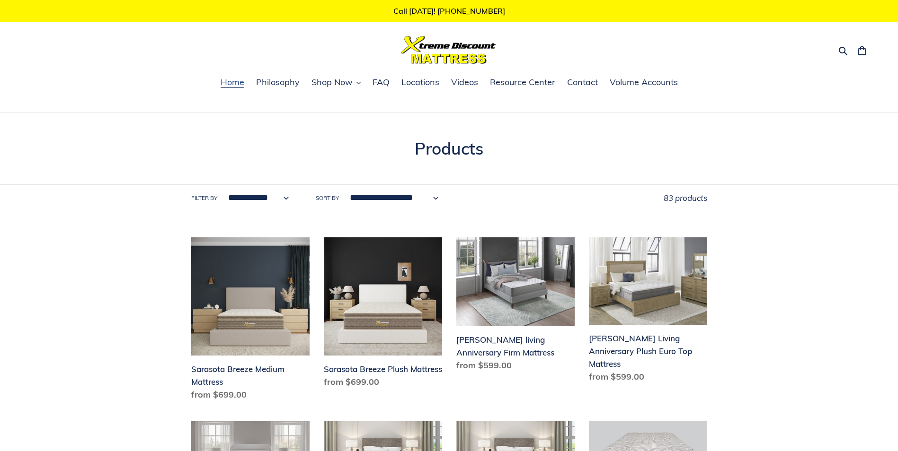
click at [219, 85] on link "Home" at bounding box center [232, 83] width 33 height 14
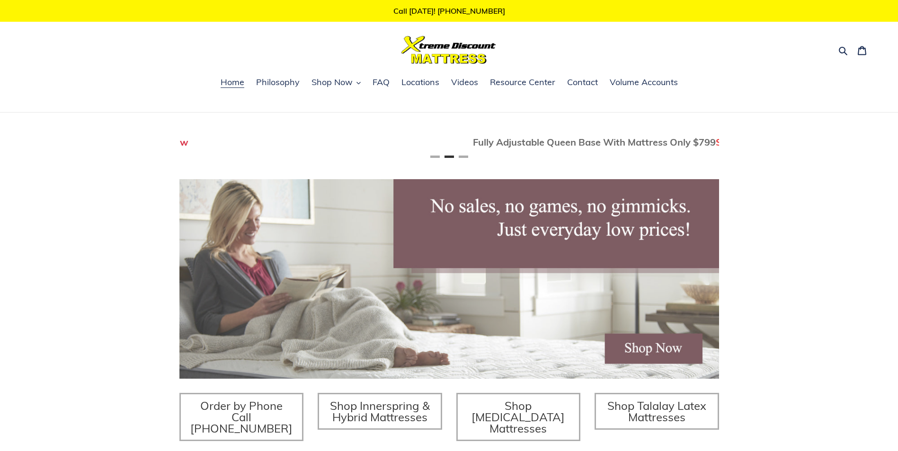
scroll to position [0, 540]
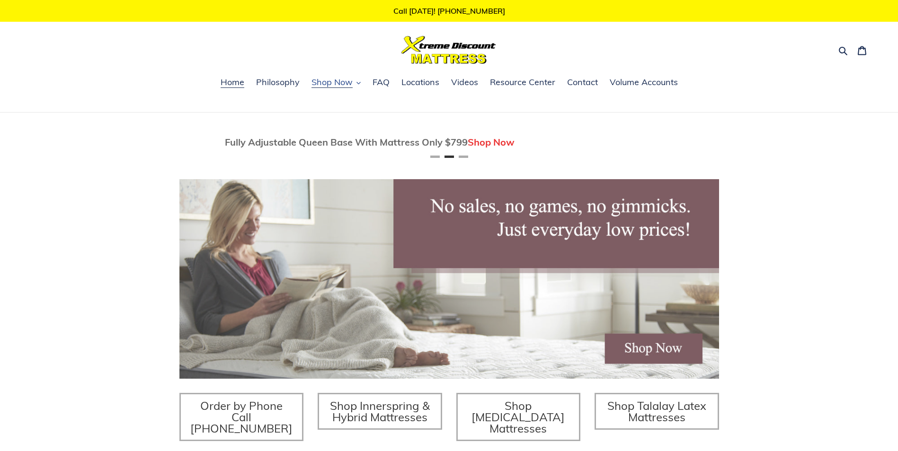
click at [356, 84] on button "Shop Now" at bounding box center [336, 83] width 59 height 14
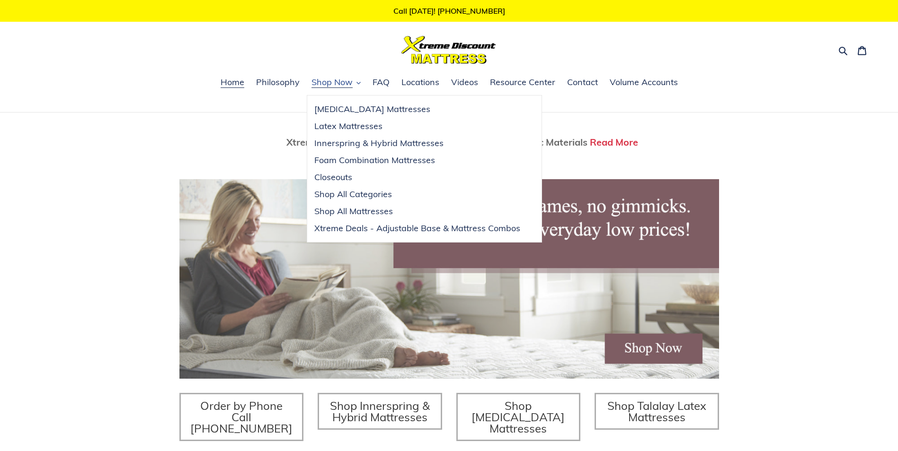
scroll to position [0, 1079]
click at [373, 231] on span "Xtreme Deals - Adjustable Base & Mattress Combos" at bounding box center [417, 228] width 206 height 11
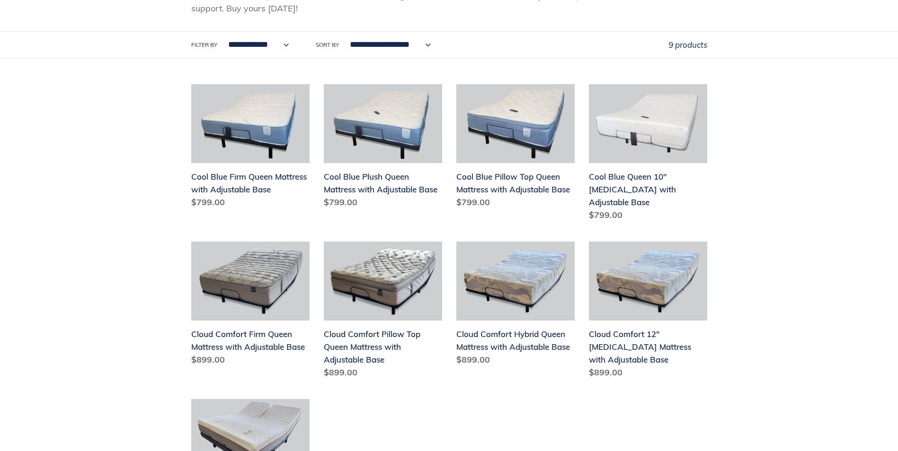
scroll to position [237, 0]
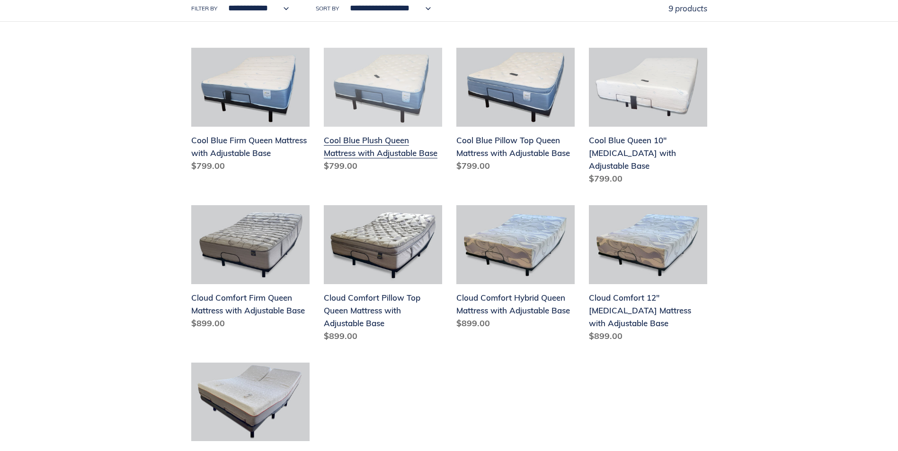
click at [360, 145] on link "Cool Blue Plush Queen Mattress with Adjustable Base" at bounding box center [383, 112] width 118 height 128
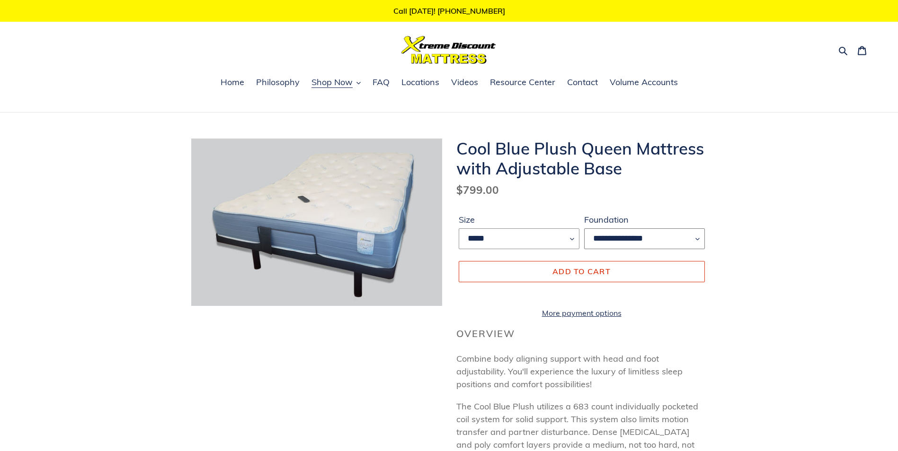
click at [610, 237] on select "**********" at bounding box center [644, 239] width 121 height 21
click at [605, 240] on select "**********" at bounding box center [644, 239] width 121 height 21
click at [559, 319] on link "More payment options" at bounding box center [582, 313] width 246 height 11
